Goal: Information Seeking & Learning: Find specific fact

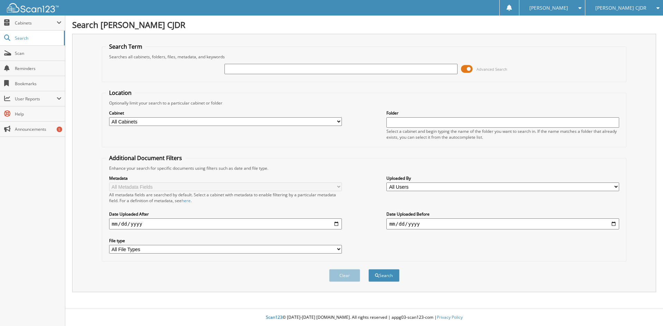
click at [255, 70] on input "text" at bounding box center [340, 69] width 233 height 10
type input "[PERSON_NAME]"
click at [375, 270] on button "Search" at bounding box center [383, 275] width 31 height 13
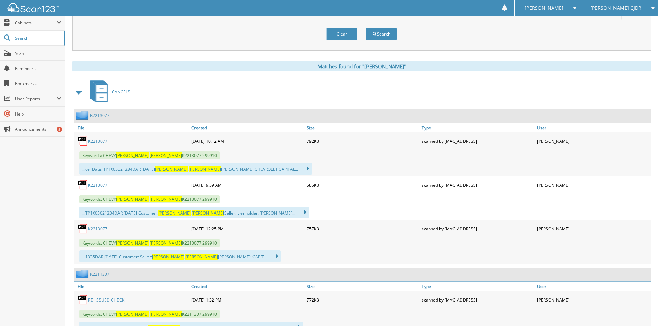
scroll to position [272, 0]
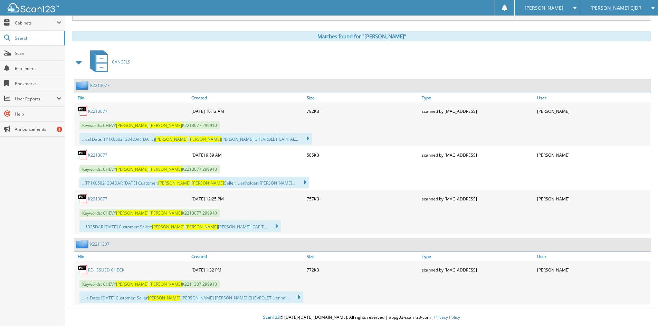
click at [106, 271] on link "RE- ISSUED CHECK" at bounding box center [106, 270] width 36 height 6
click at [104, 111] on link "K2213077" at bounding box center [97, 111] width 19 height 6
click at [100, 156] on link "K2213077" at bounding box center [97, 155] width 19 height 6
click at [105, 198] on link "K2213077" at bounding box center [97, 199] width 19 height 6
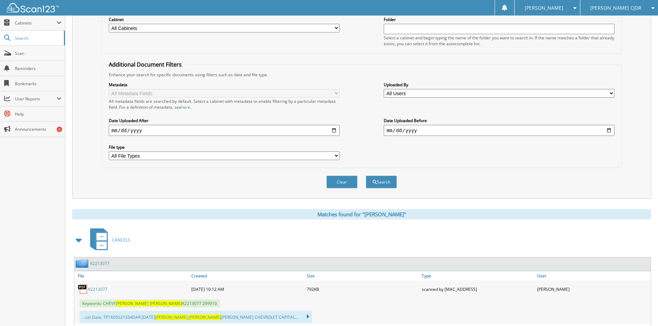
scroll to position [0, 0]
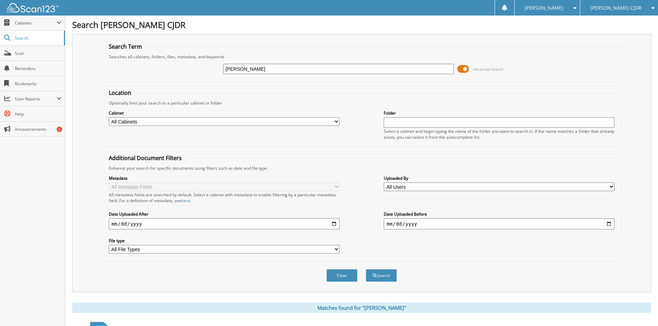
click at [611, 16] on div "Search [PERSON_NAME] CJDR Search Term Searches all cabinets, folders, files, me…" at bounding box center [361, 299] width 593 height 598
click at [611, 11] on div "[PERSON_NAME] CJDR" at bounding box center [619, 8] width 71 height 16
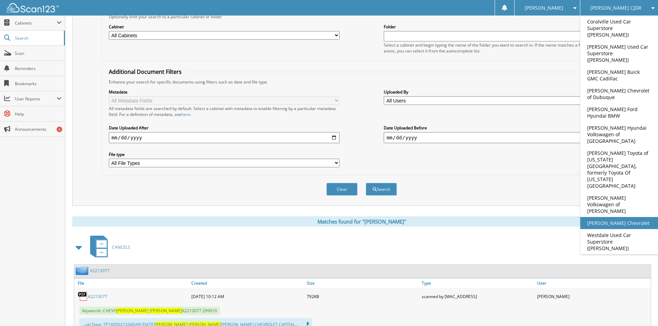
scroll to position [104, 0]
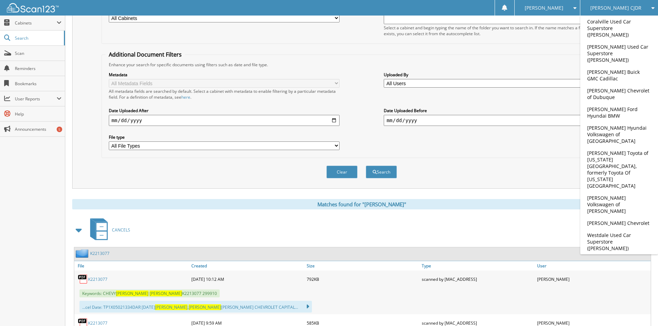
drag, startPoint x: 634, startPoint y: 144, endPoint x: 519, endPoint y: 127, distance: 116.5
click at [634, 147] on link "[PERSON_NAME] Toyota of [US_STATE][GEOGRAPHIC_DATA], formerly Toyota Of [US_STA…" at bounding box center [619, 169] width 78 height 45
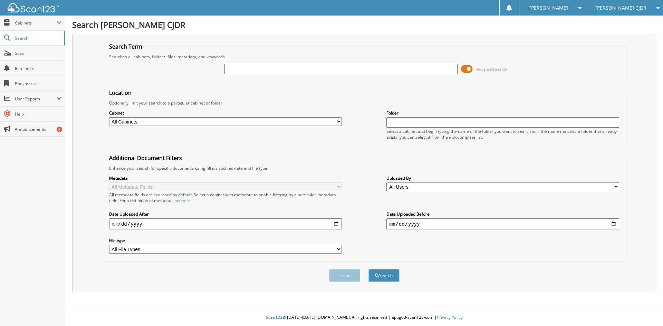
click at [271, 73] on input "text" at bounding box center [340, 69] width 233 height 10
type input "[PERSON_NAME]"
click at [368, 269] on button "Search" at bounding box center [383, 275] width 31 height 13
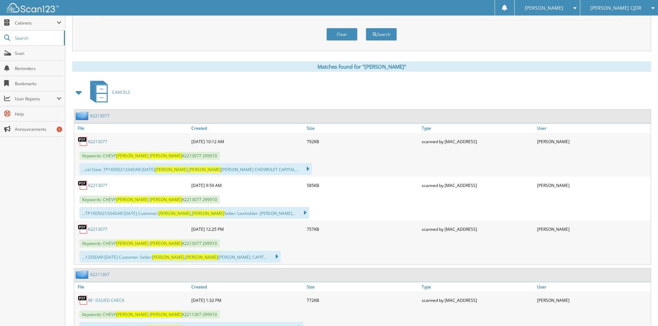
scroll to position [242, 0]
click at [104, 230] on link "K2213077" at bounding box center [97, 229] width 19 height 6
